Goal: Find specific page/section: Find specific page/section

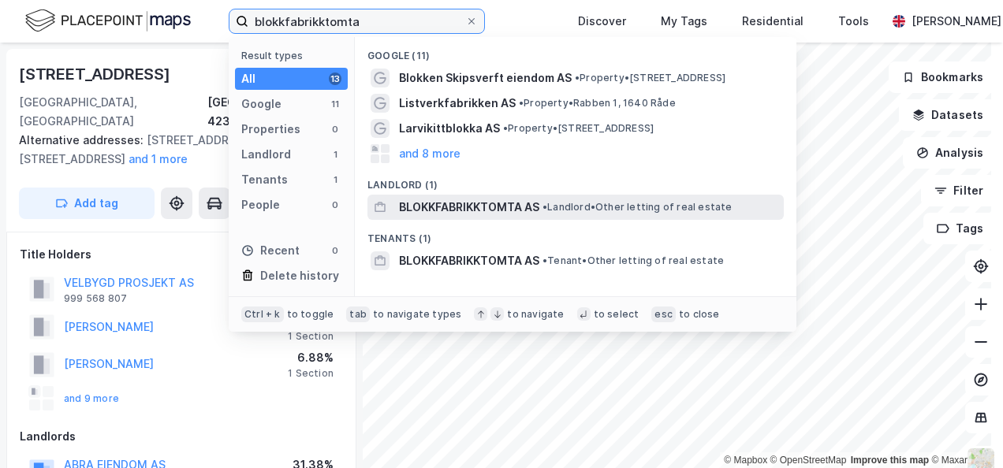
type input "blokkfabrikktomta"
click at [502, 205] on span "BLOKKFABRIKKTOMTA AS" at bounding box center [469, 207] width 140 height 19
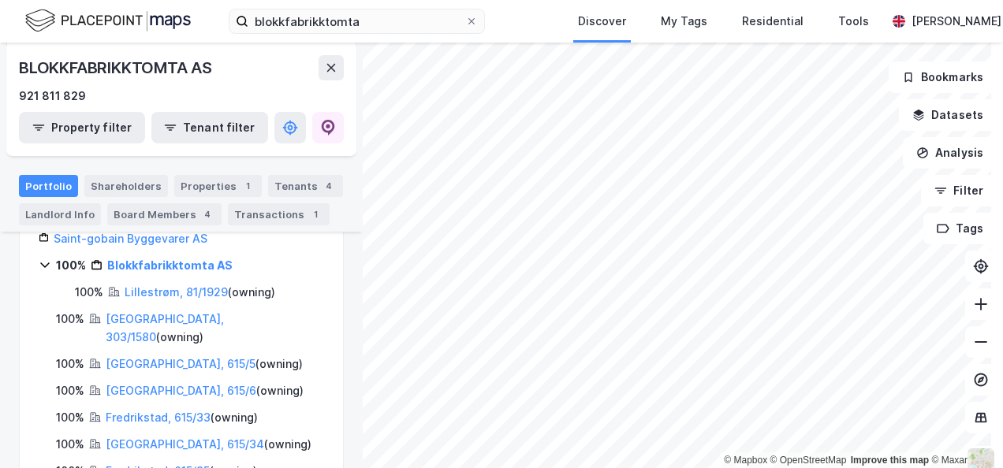
scroll to position [237, 0]
